Goal: Manage account settings

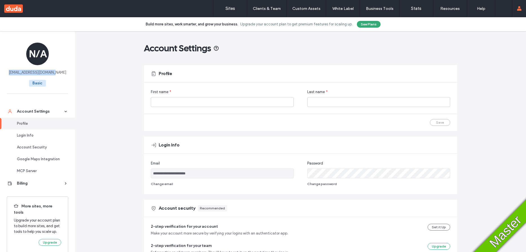
drag, startPoint x: 59, startPoint y: 74, endPoint x: 12, endPoint y: 73, distance: 47.1
click at [12, 73] on div "N/A tomer15102025-1@dud4.co Basic" at bounding box center [37, 65] width 75 height 69
copy span "tomer15102025-1@dud4.co"
